Goal: Check status: Check status

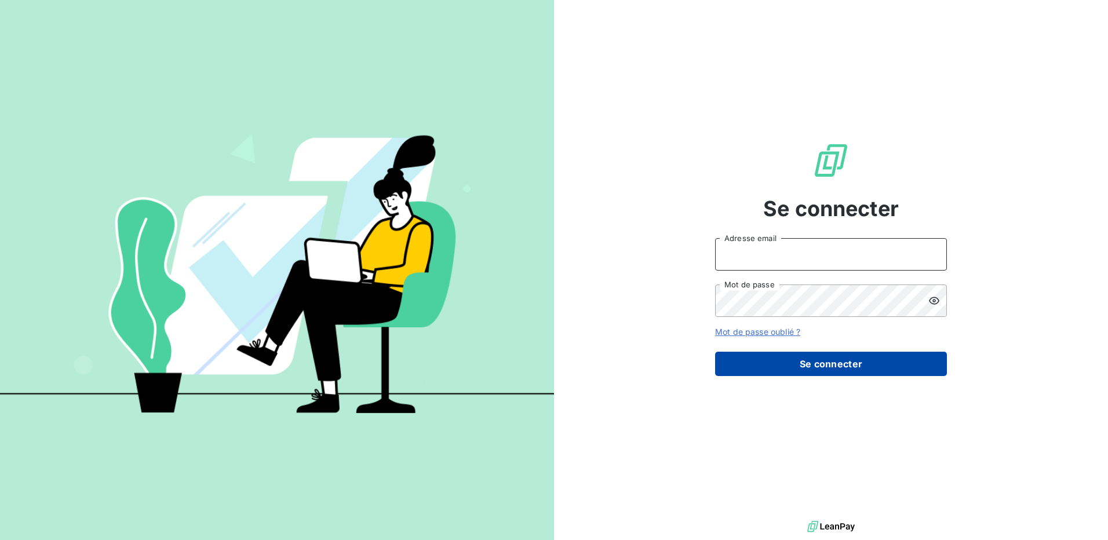
type input "[EMAIL_ADDRESS][PERSON_NAME][DOMAIN_NAME]"
click at [801, 365] on button "Se connecter" at bounding box center [831, 364] width 232 height 24
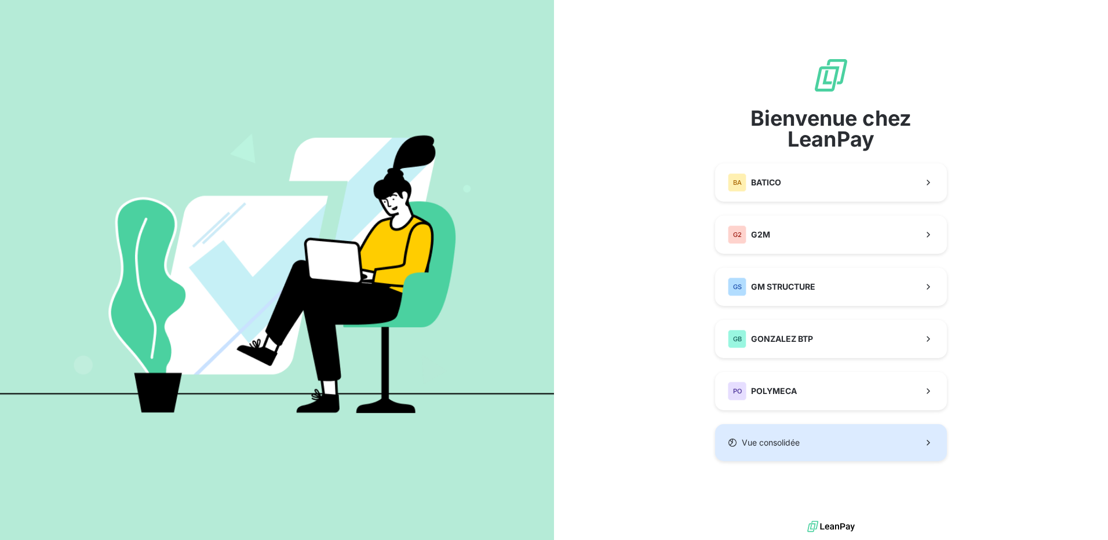
click at [809, 451] on button "Vue consolidée" at bounding box center [831, 442] width 232 height 37
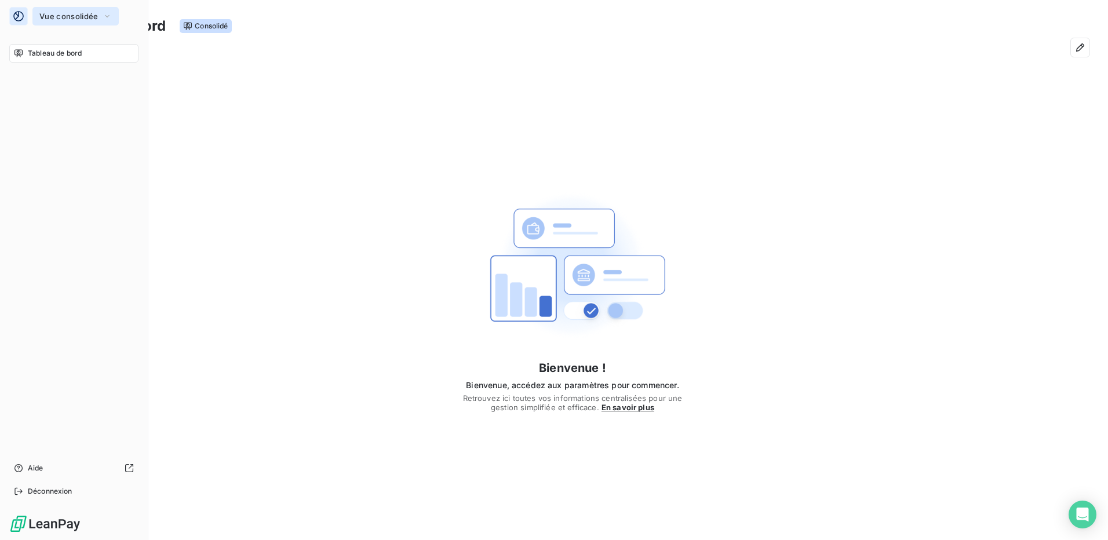
click at [90, 16] on span "Vue consolidée" at bounding box center [68, 16] width 59 height 9
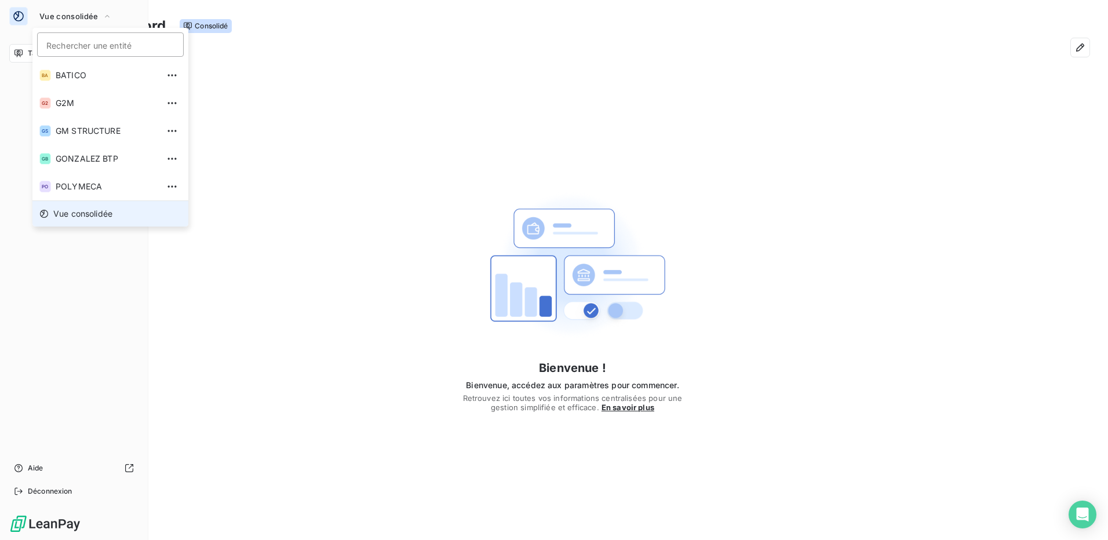
click at [105, 218] on span "Vue consolidée" at bounding box center [82, 214] width 59 height 12
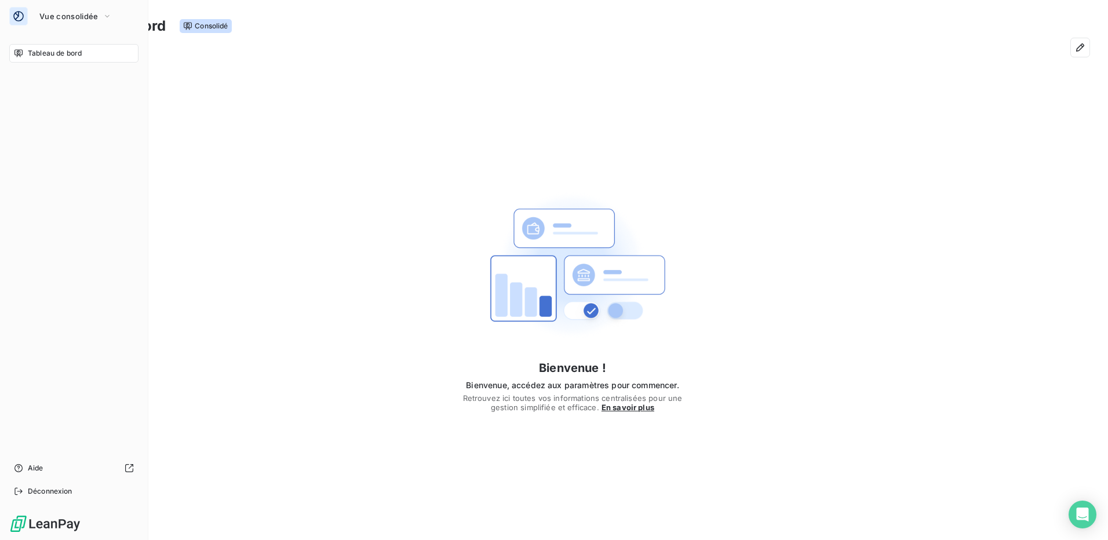
click at [60, 50] on span "Tableau de bord" at bounding box center [55, 53] width 54 height 10
click at [1080, 48] on icon "button" at bounding box center [1081, 48] width 12 height 12
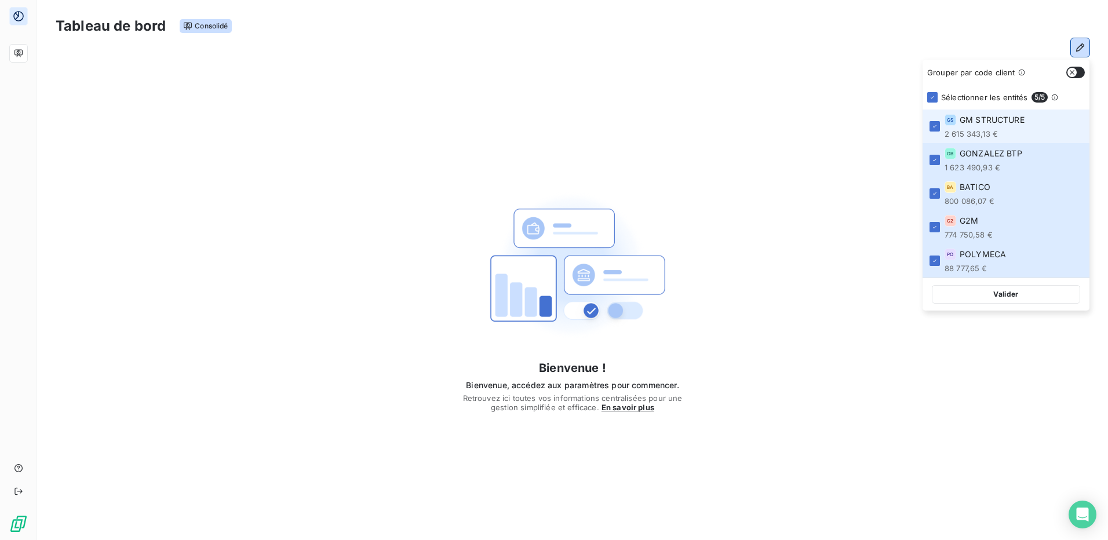
click at [998, 132] on span "2 615 343,13 €" at bounding box center [985, 133] width 80 height 9
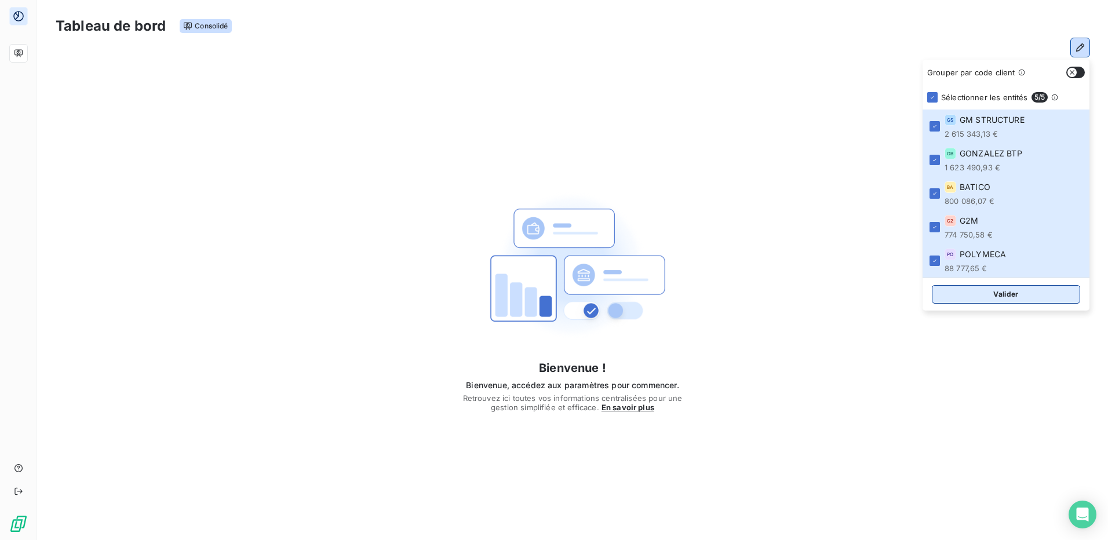
click at [1011, 292] on button "Valider" at bounding box center [1006, 294] width 148 height 19
